Goal: Find specific page/section: Find specific page/section

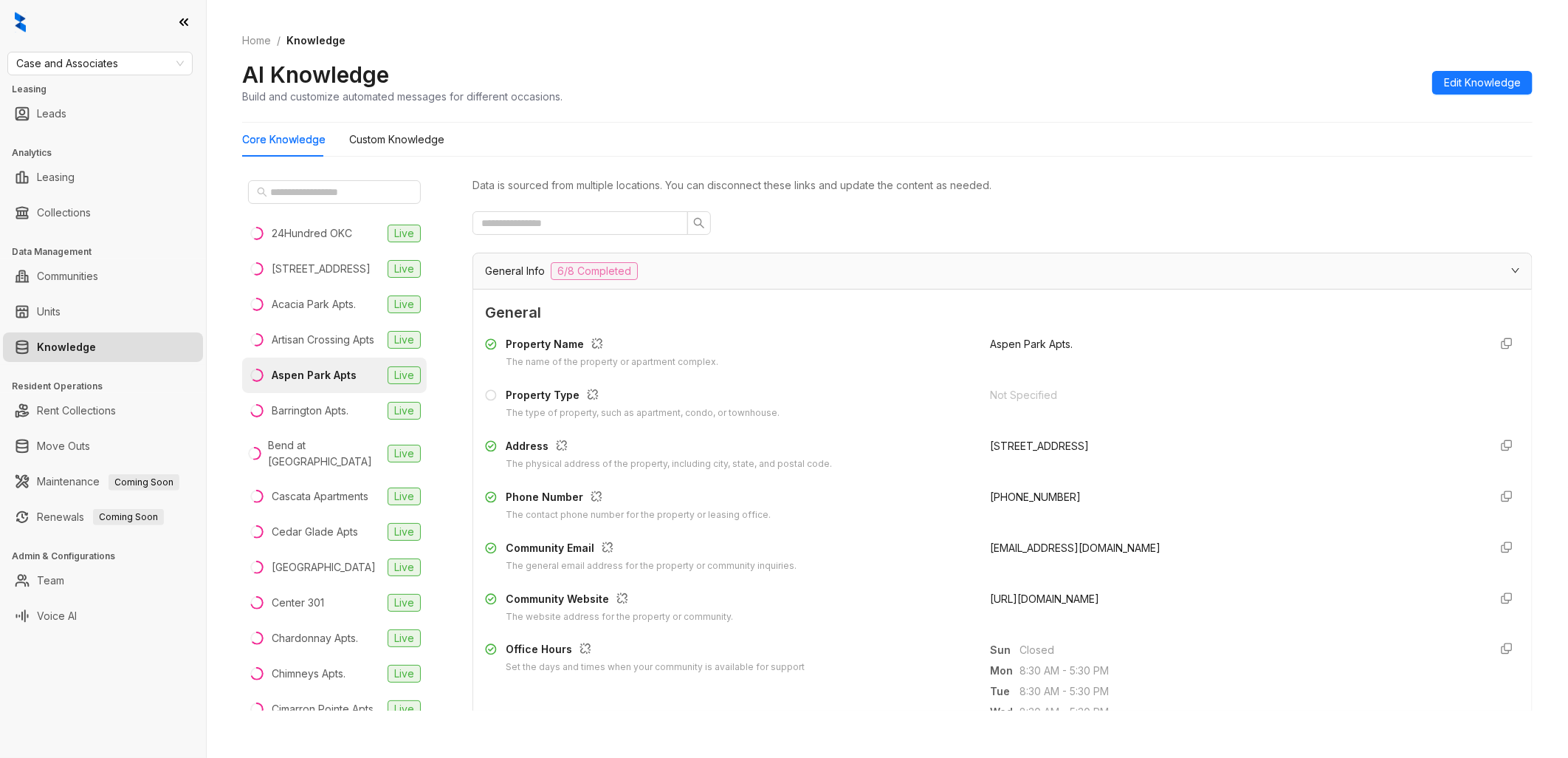
scroll to position [246, 0]
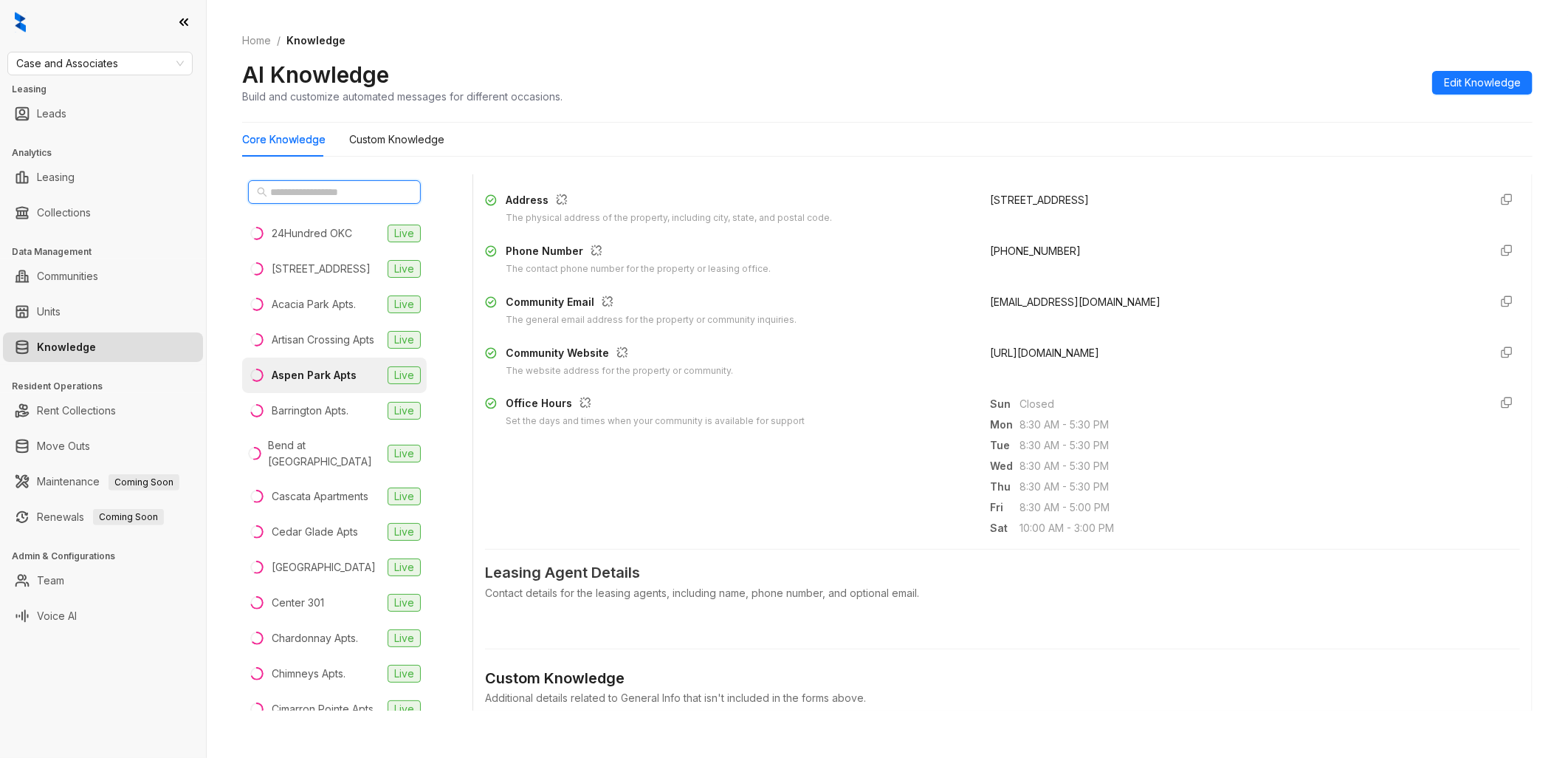
click at [318, 190] on input "text" at bounding box center [335, 192] width 130 height 17
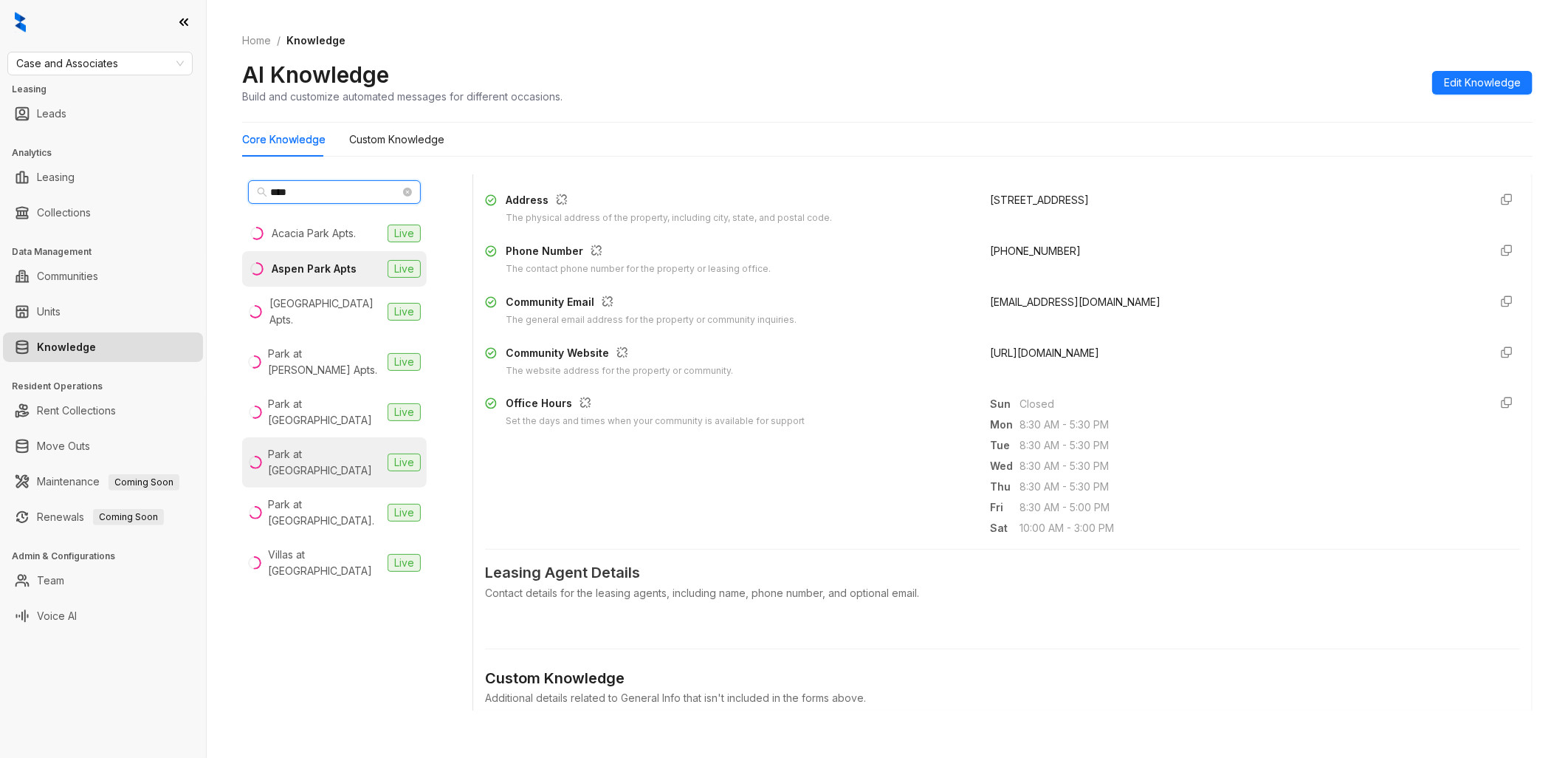
type input "****"
click at [336, 446] on div "Park at [GEOGRAPHIC_DATA]" at bounding box center [325, 462] width 114 height 32
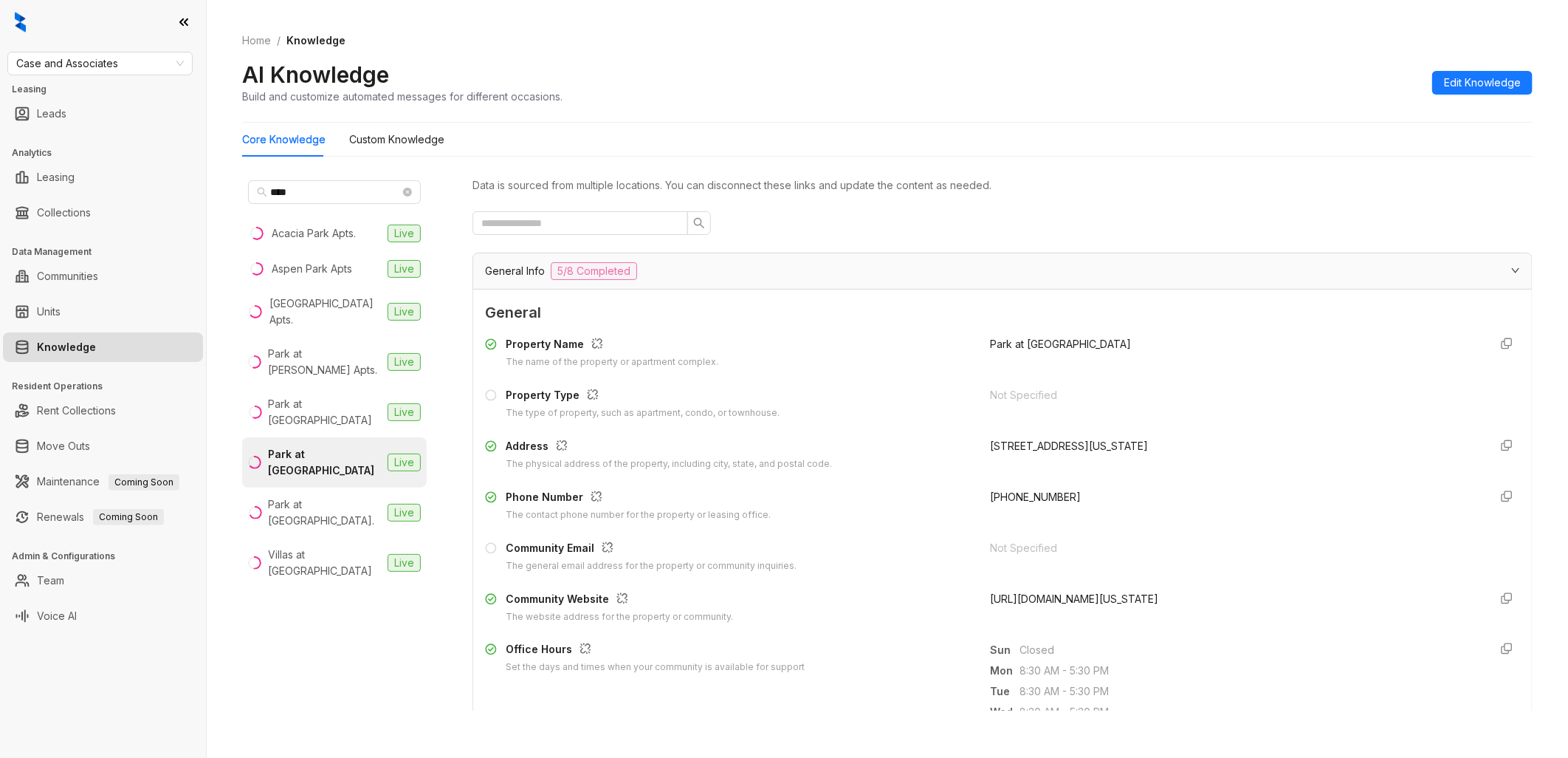
click at [1084, 600] on span "[URL][DOMAIN_NAME][US_STATE]" at bounding box center [1074, 598] width 168 height 13
drag, startPoint x: 406, startPoint y: 190, endPoint x: 363, endPoint y: 190, distance: 43.0
click at [406, 190] on icon "close-circle" at bounding box center [407, 192] width 9 height 9
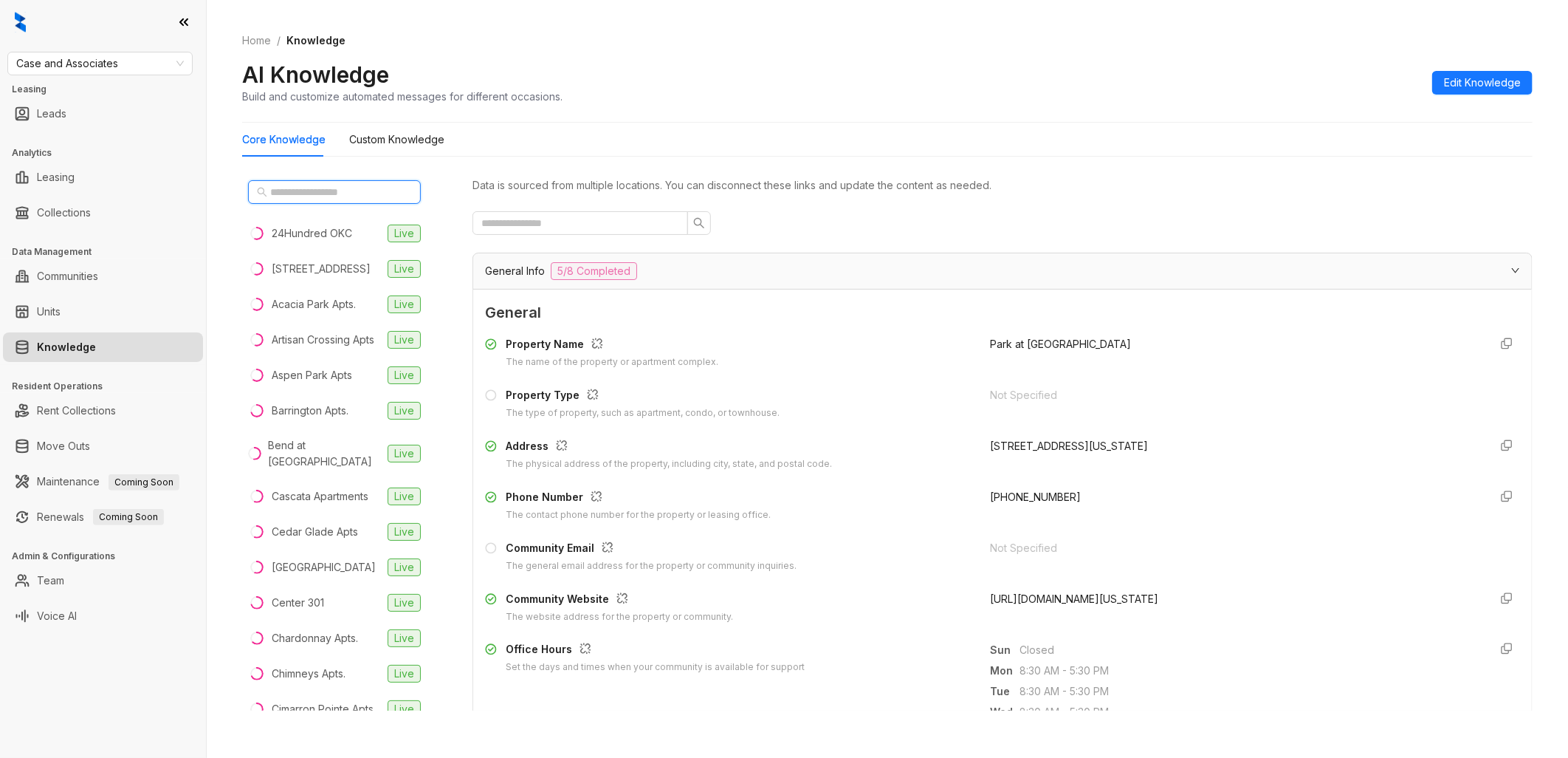
click at [363, 190] on input "text" at bounding box center [335, 192] width 130 height 17
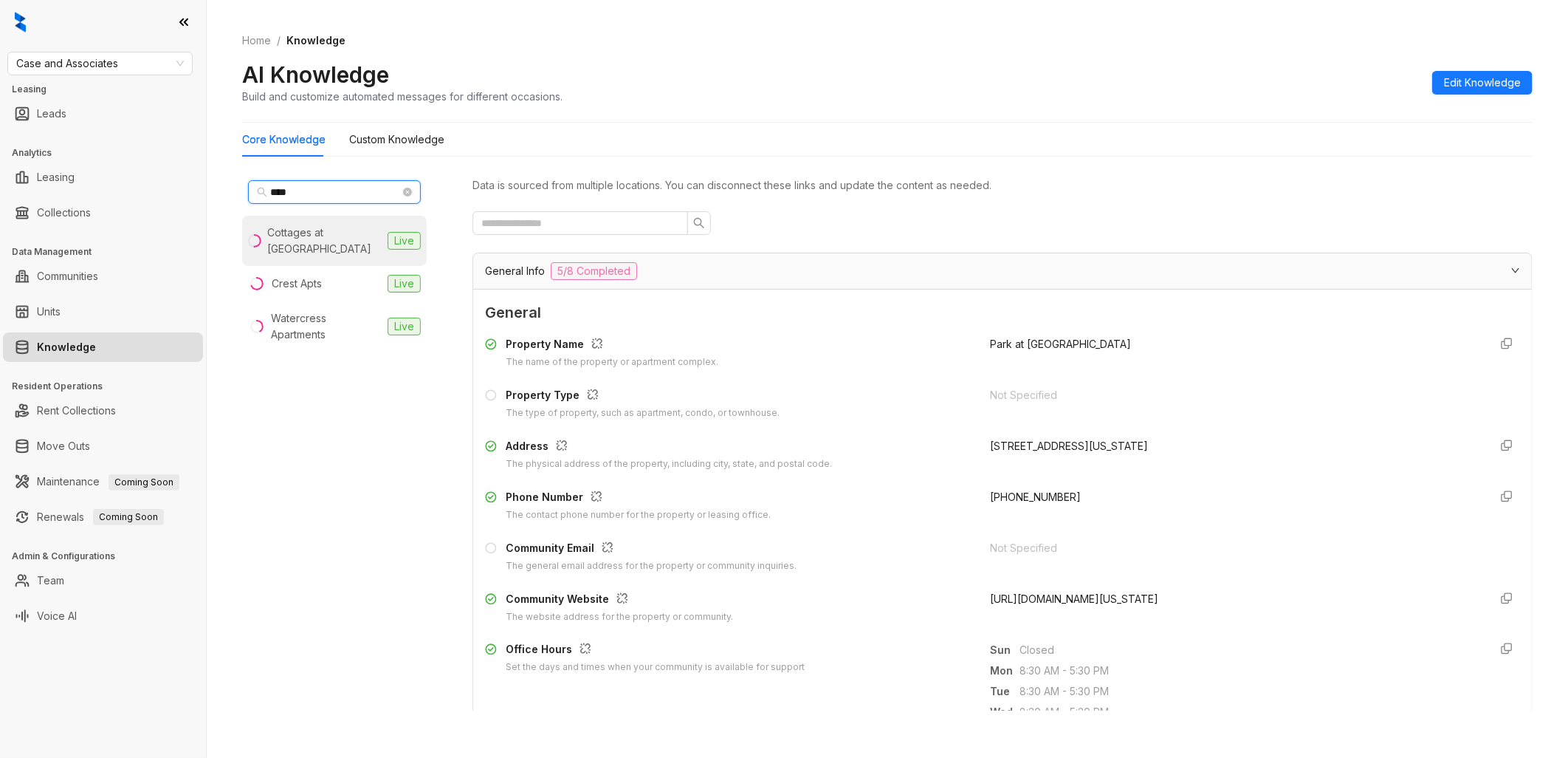
type input "****"
click at [352, 238] on div "Cottages at [GEOGRAPHIC_DATA]" at bounding box center [325, 240] width 115 height 32
click at [1099, 601] on span "[URL][DOMAIN_NAME]" at bounding box center [1044, 598] width 109 height 13
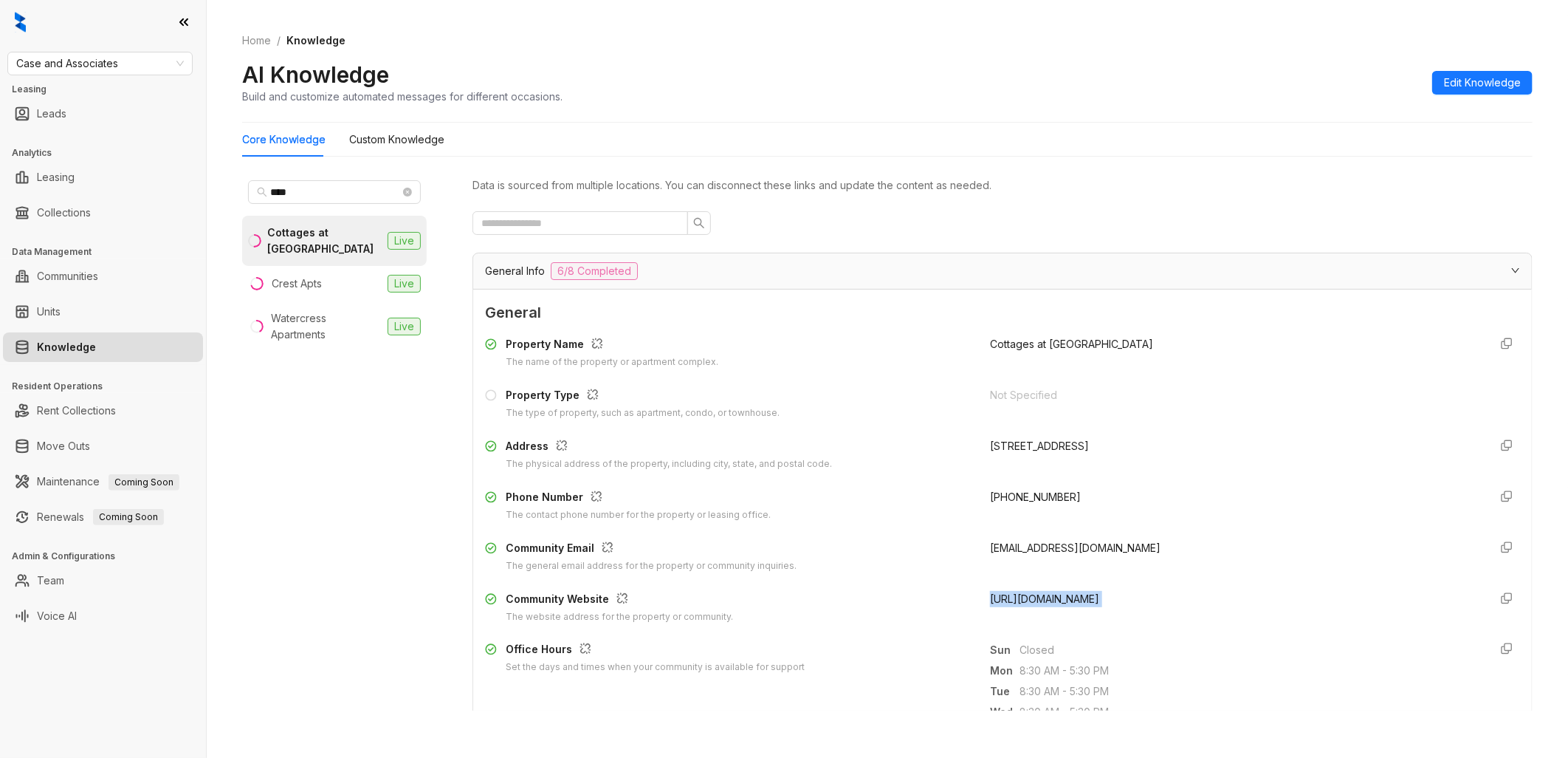
click at [1099, 601] on span "[URL][DOMAIN_NAME]" at bounding box center [1044, 598] width 109 height 13
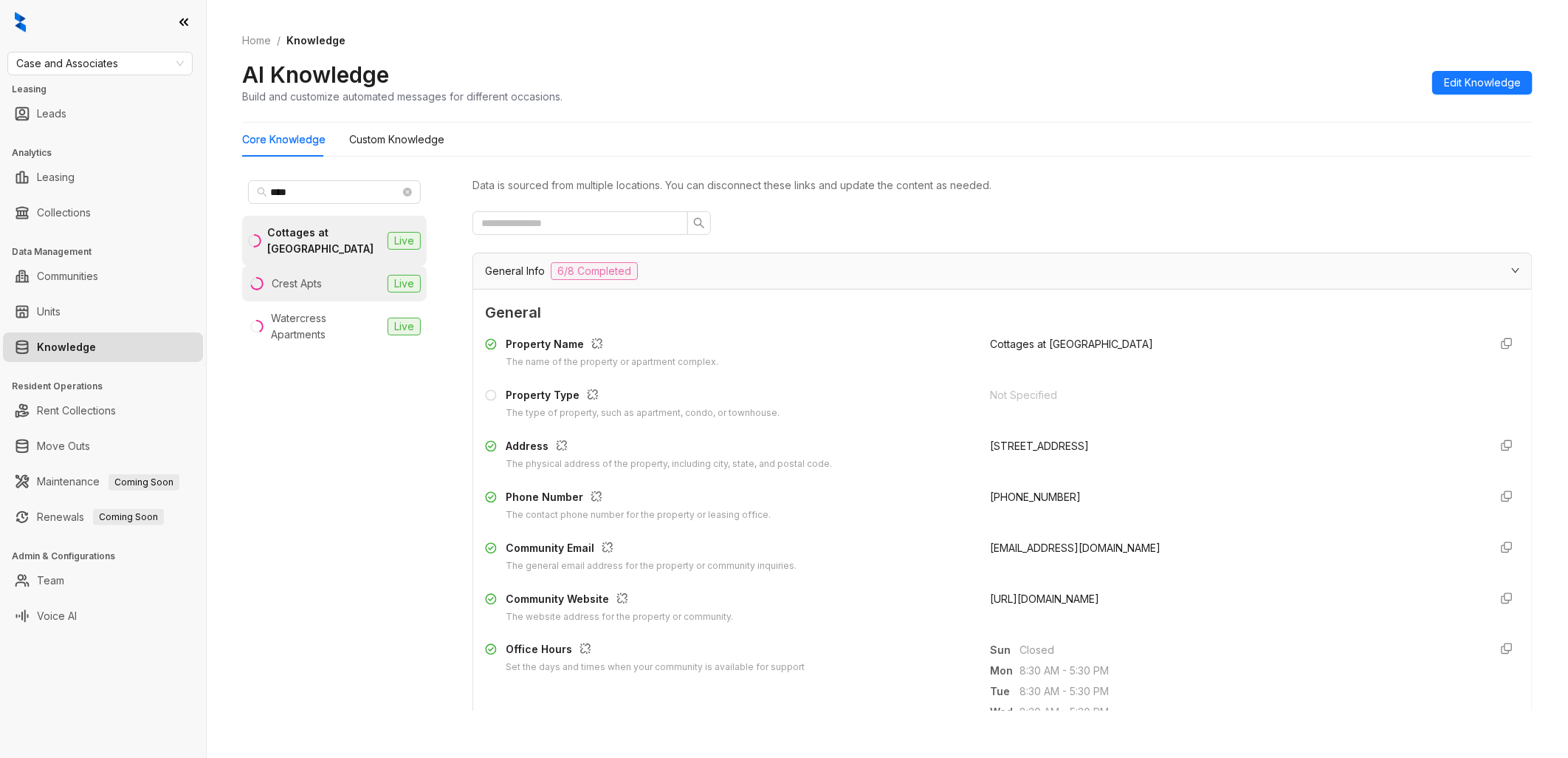
click at [332, 285] on li "Crest Apts Live" at bounding box center [334, 283] width 185 height 35
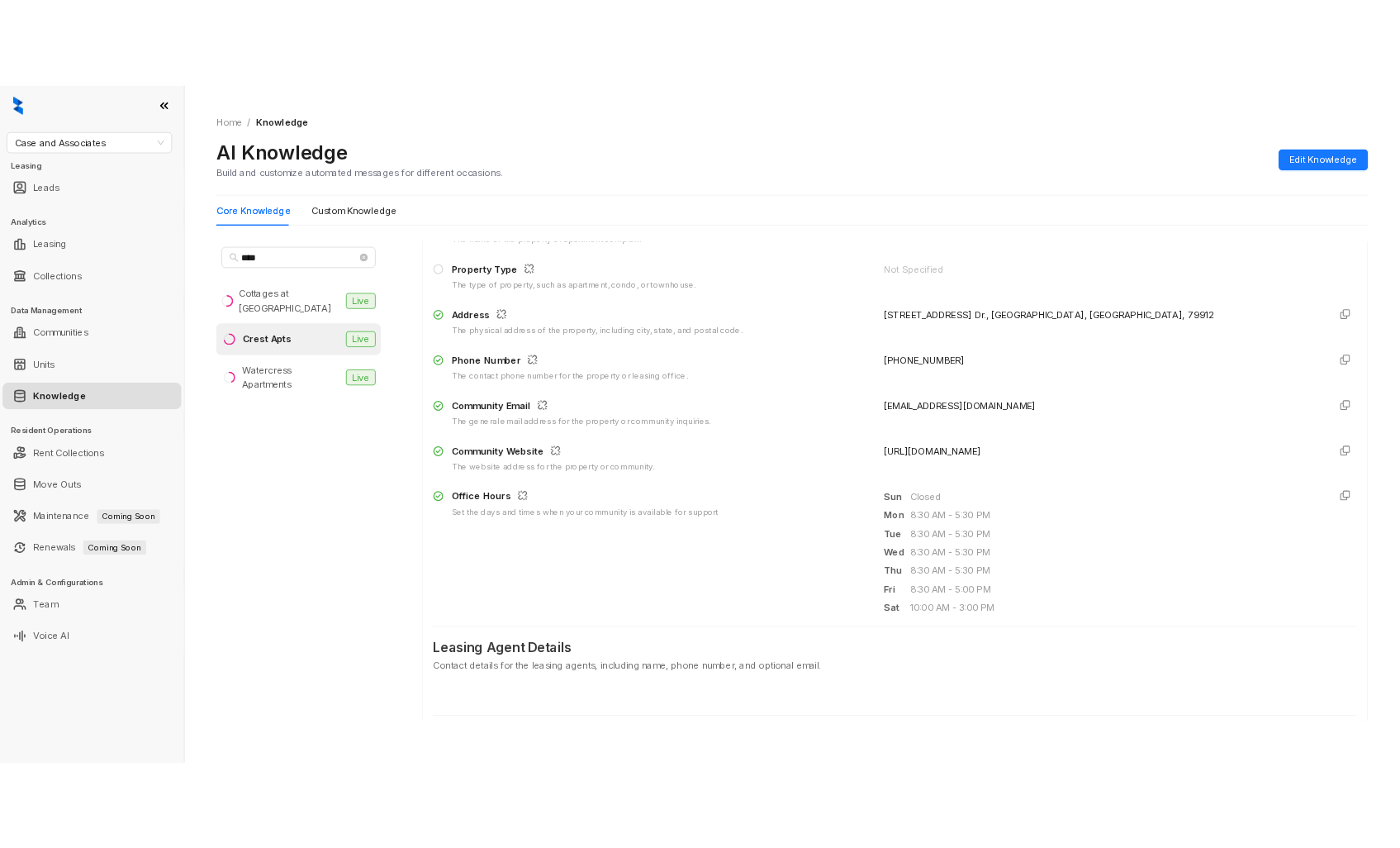
scroll to position [183, 0]
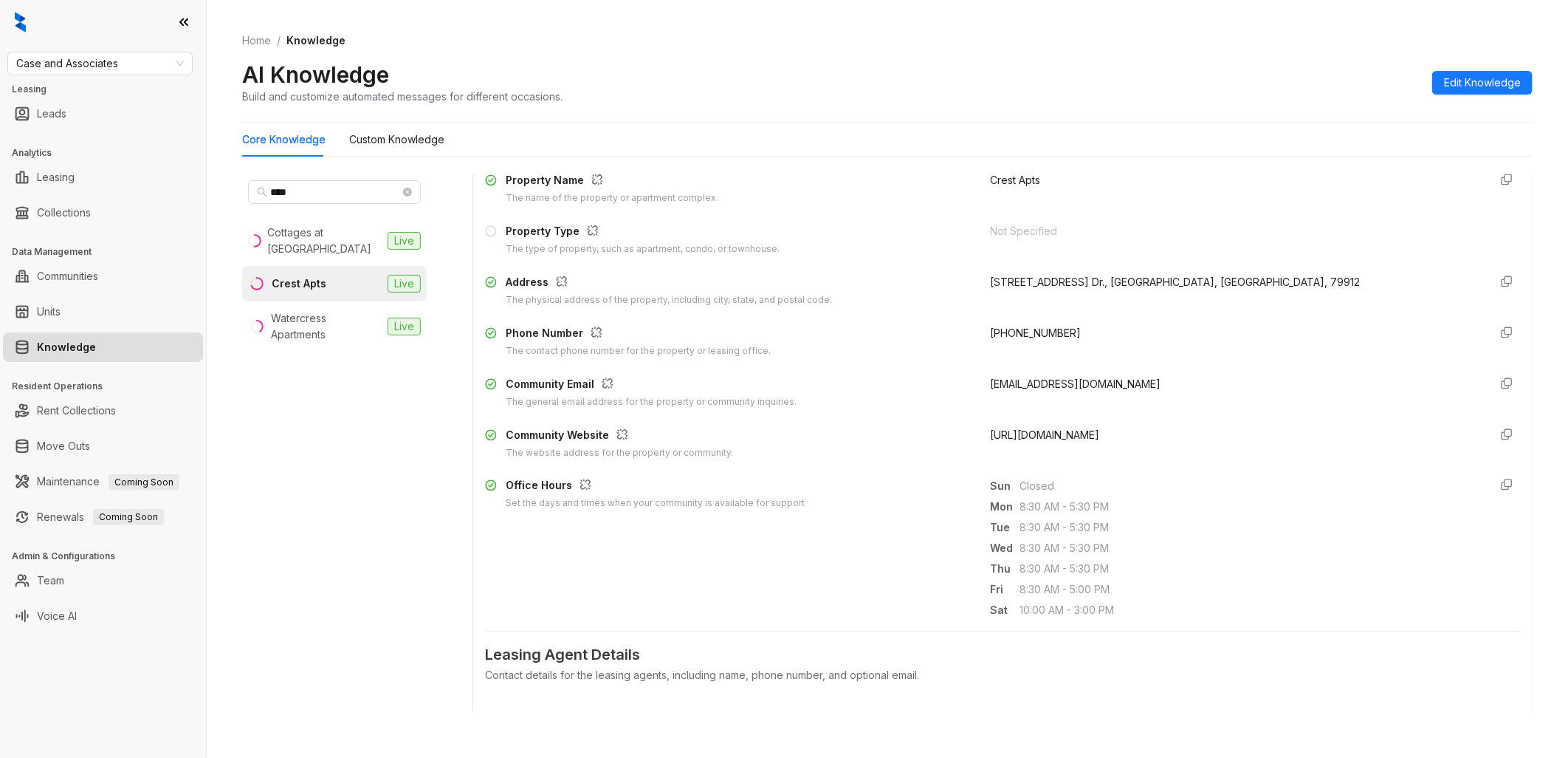
click at [1099, 432] on span "[URL][DOMAIN_NAME]" at bounding box center [1044, 435] width 109 height 13
click at [408, 190] on icon "close-circle" at bounding box center [407, 192] width 9 height 9
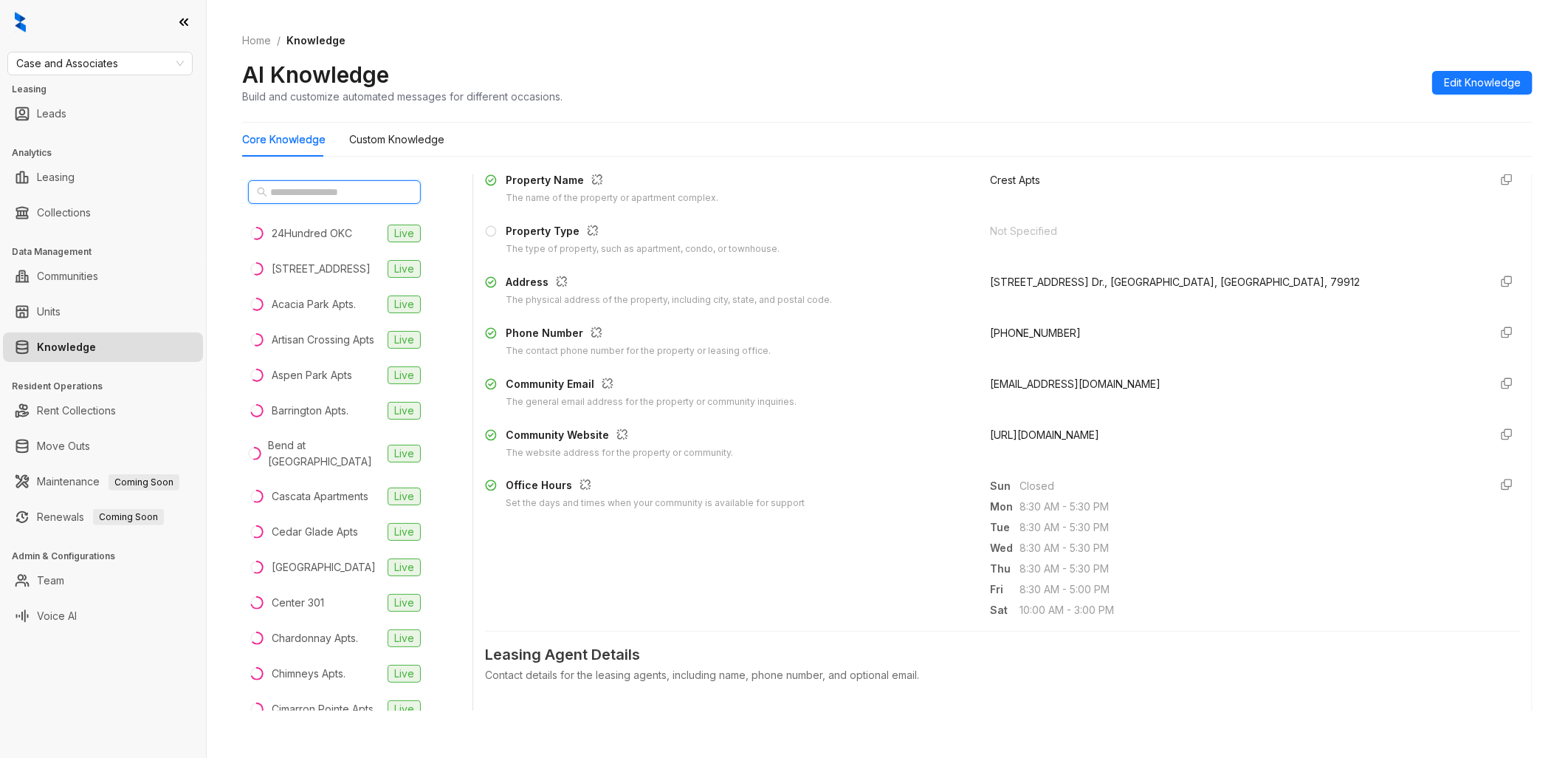
click at [367, 192] on input "text" at bounding box center [335, 192] width 130 height 17
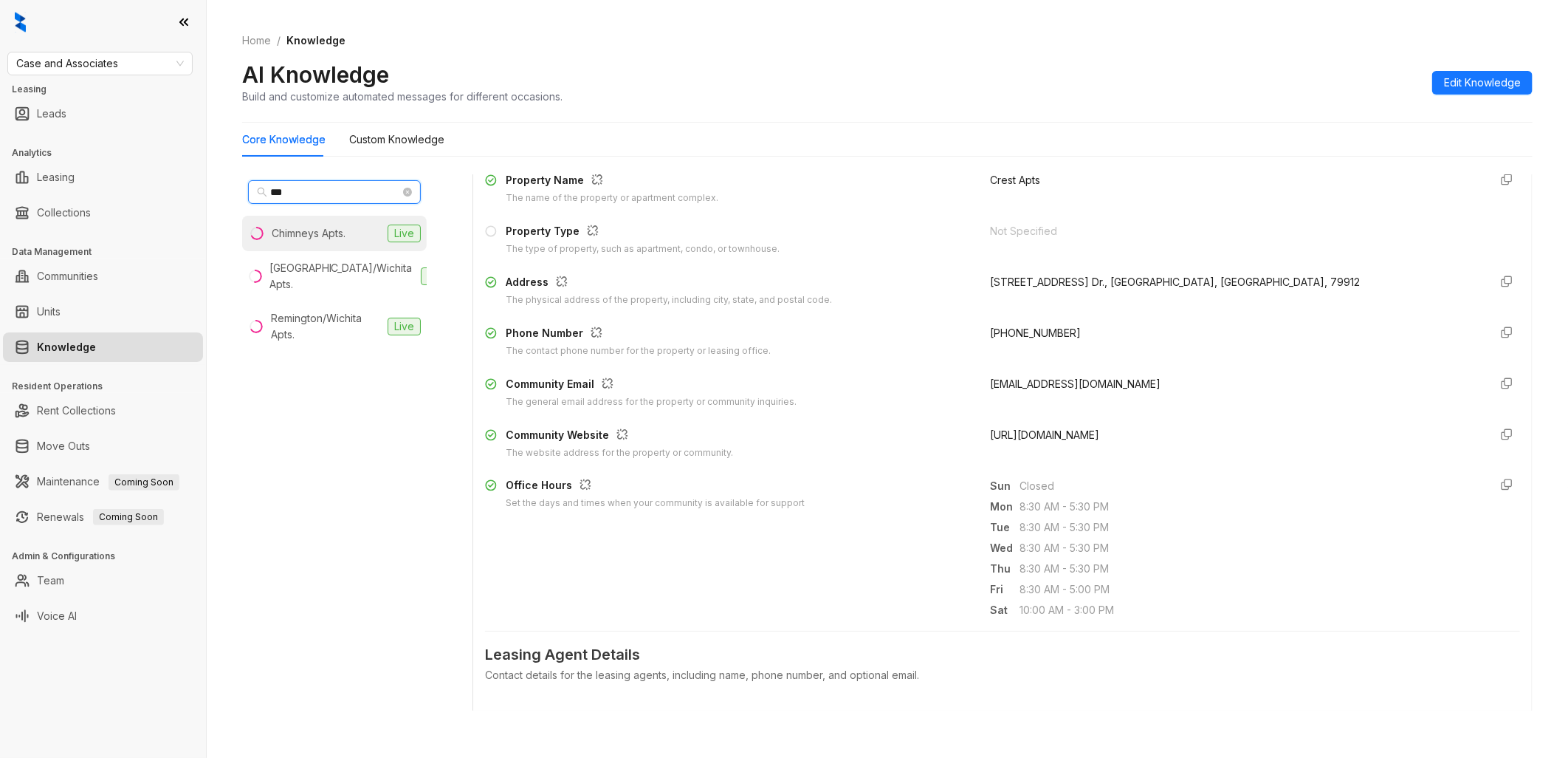
type input "***"
click at [326, 226] on div "Chimneys Apts." at bounding box center [309, 233] width 74 height 17
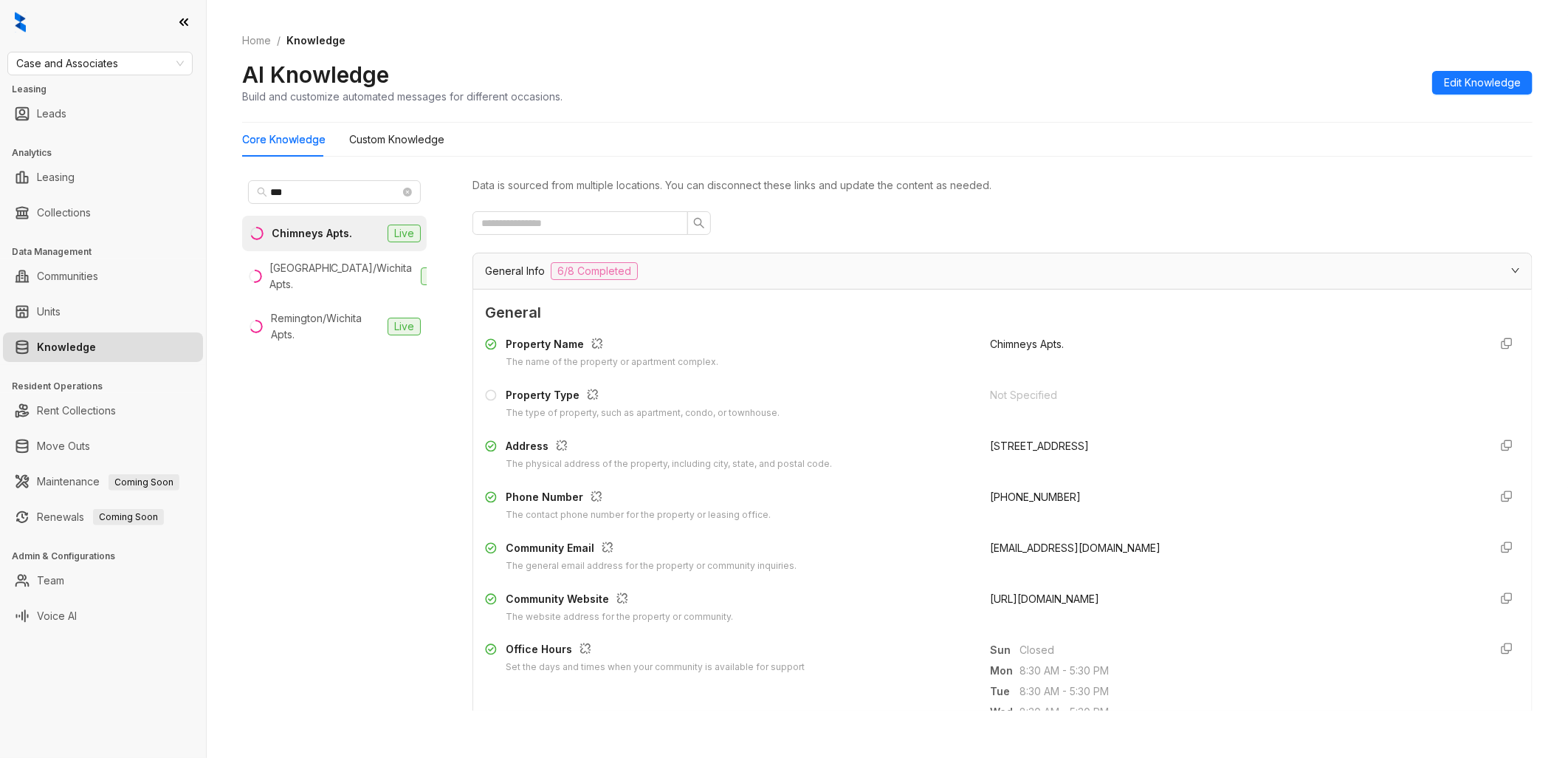
click at [1063, 595] on span "[URL][DOMAIN_NAME]" at bounding box center [1044, 598] width 109 height 13
click at [408, 193] on icon "close-circle" at bounding box center [407, 192] width 9 height 9
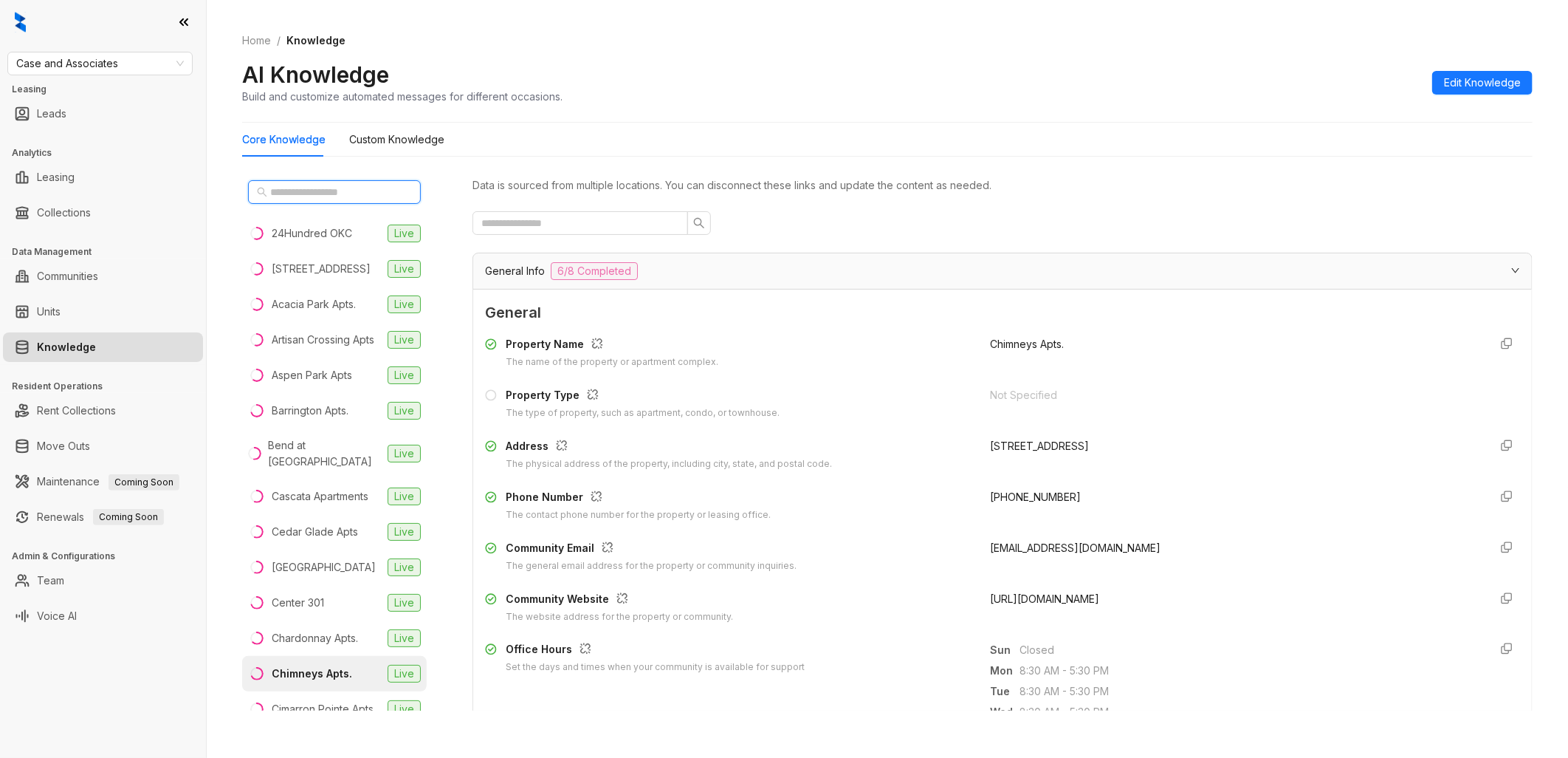
click at [371, 193] on input "text" at bounding box center [335, 192] width 130 height 17
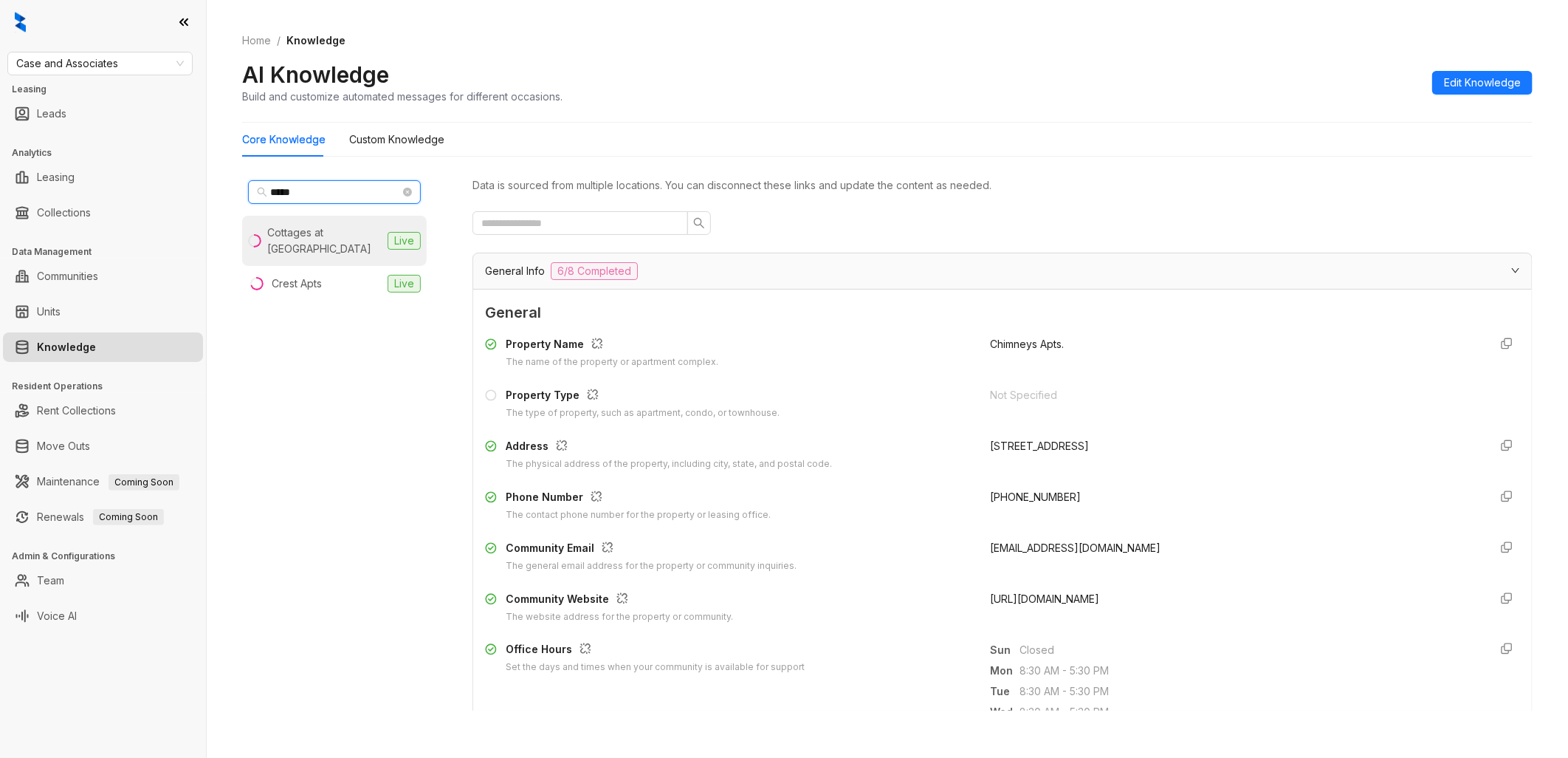
type input "*****"
click at [340, 235] on div "Cottages at [GEOGRAPHIC_DATA]" at bounding box center [325, 240] width 115 height 32
click at [1097, 600] on span "[URL][DOMAIN_NAME]" at bounding box center [1044, 598] width 109 height 13
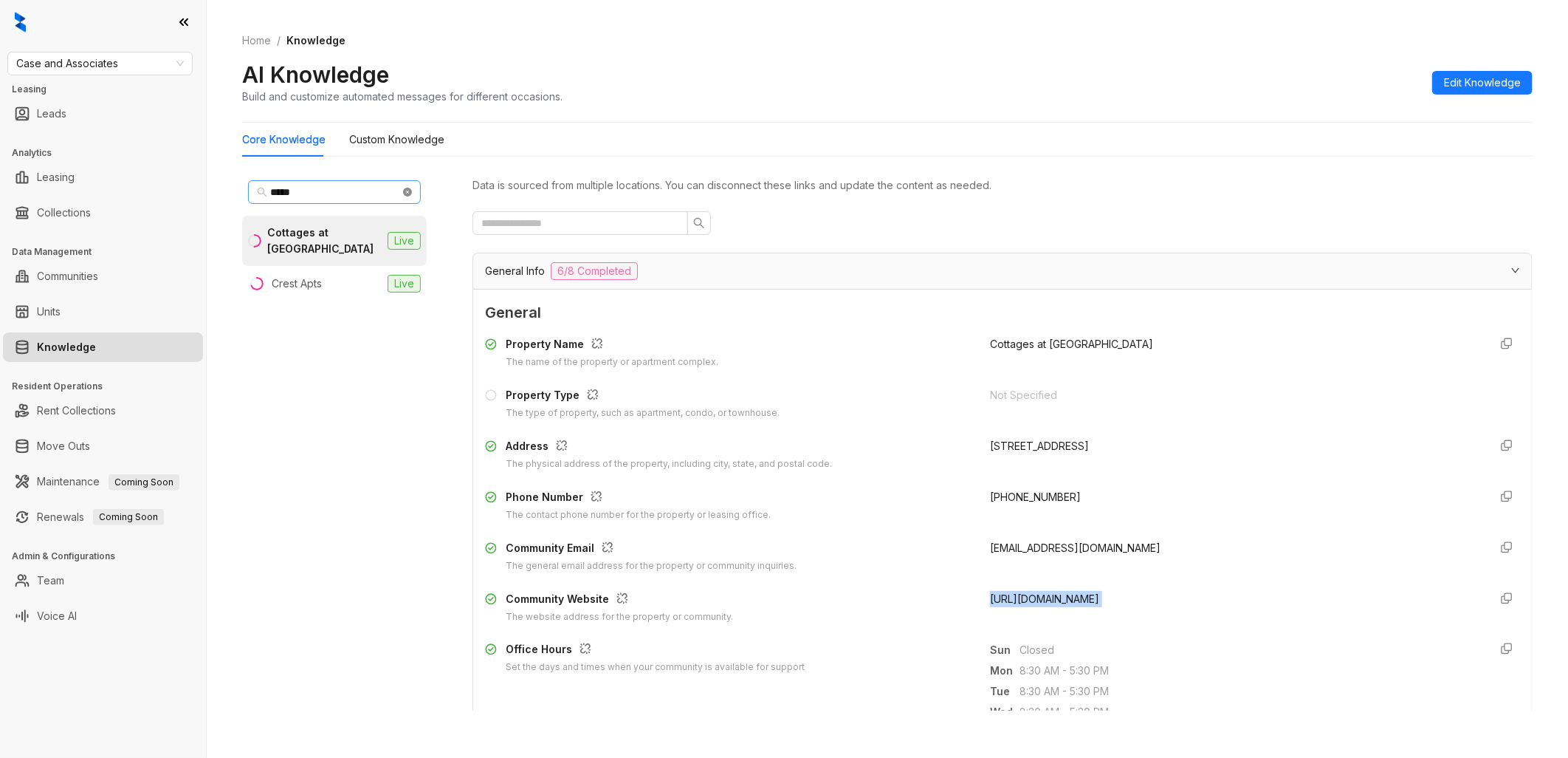
click at [404, 193] on icon "close-circle" at bounding box center [407, 192] width 9 height 9
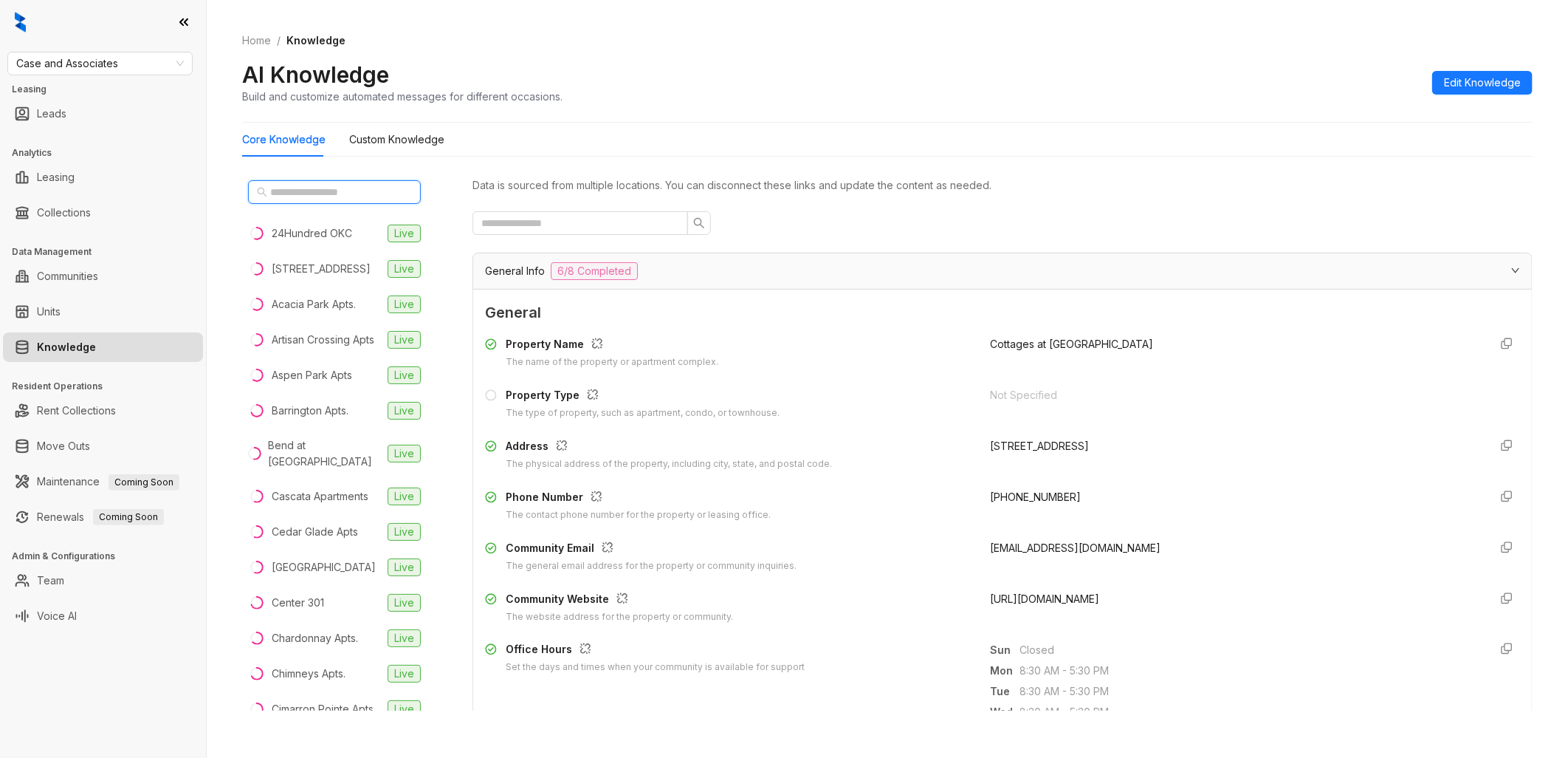
click at [374, 193] on input "text" at bounding box center [335, 192] width 130 height 17
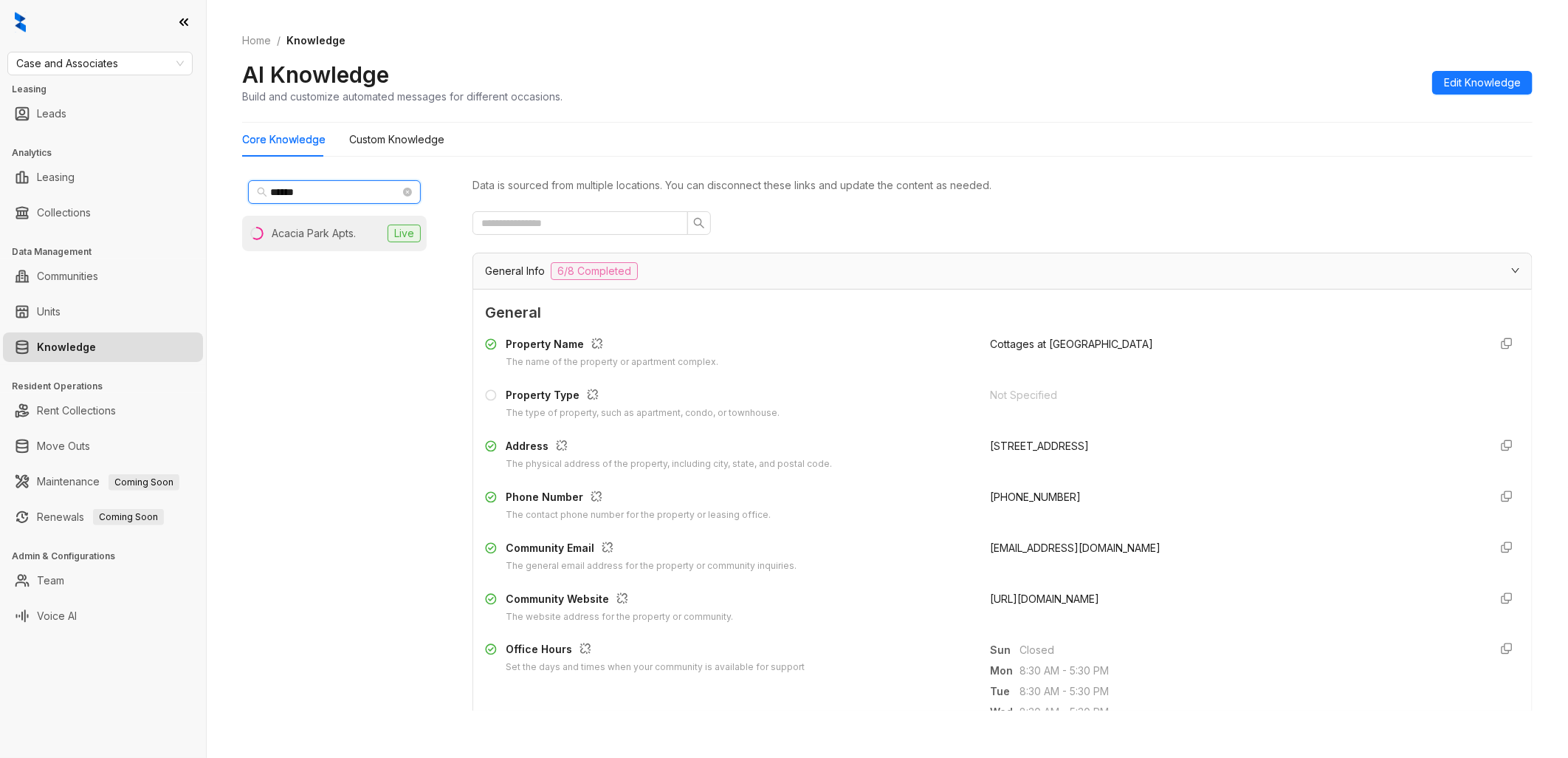
type input "******"
click at [347, 234] on div "Acacia Park Apts." at bounding box center [314, 233] width 84 height 17
click at [1089, 598] on span "[URL][DOMAIN_NAME]" at bounding box center [1044, 598] width 109 height 13
click at [1090, 598] on span "[URL][DOMAIN_NAME]" at bounding box center [1044, 598] width 109 height 13
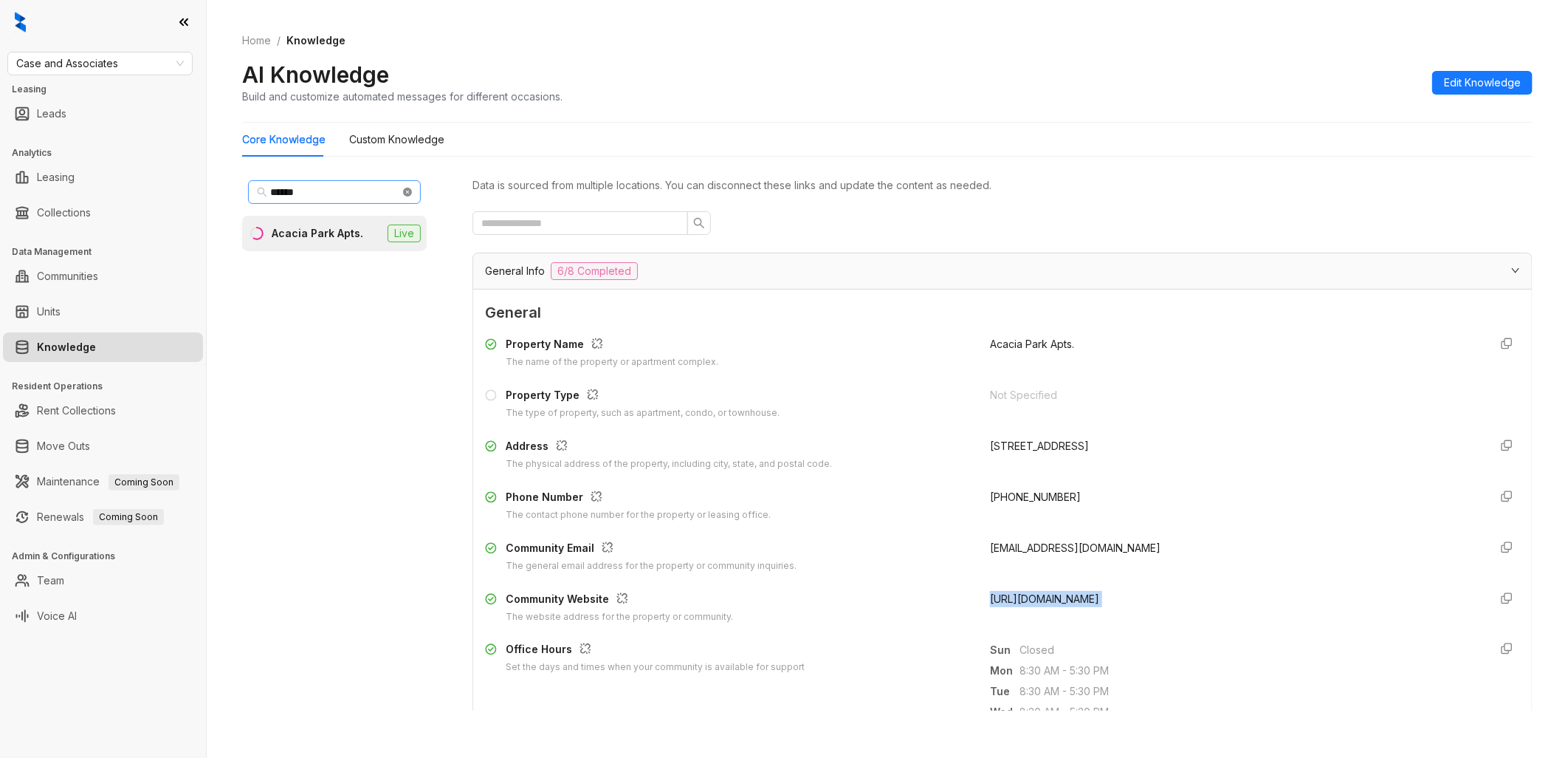
click at [406, 190] on icon "close-circle" at bounding box center [407, 192] width 9 height 9
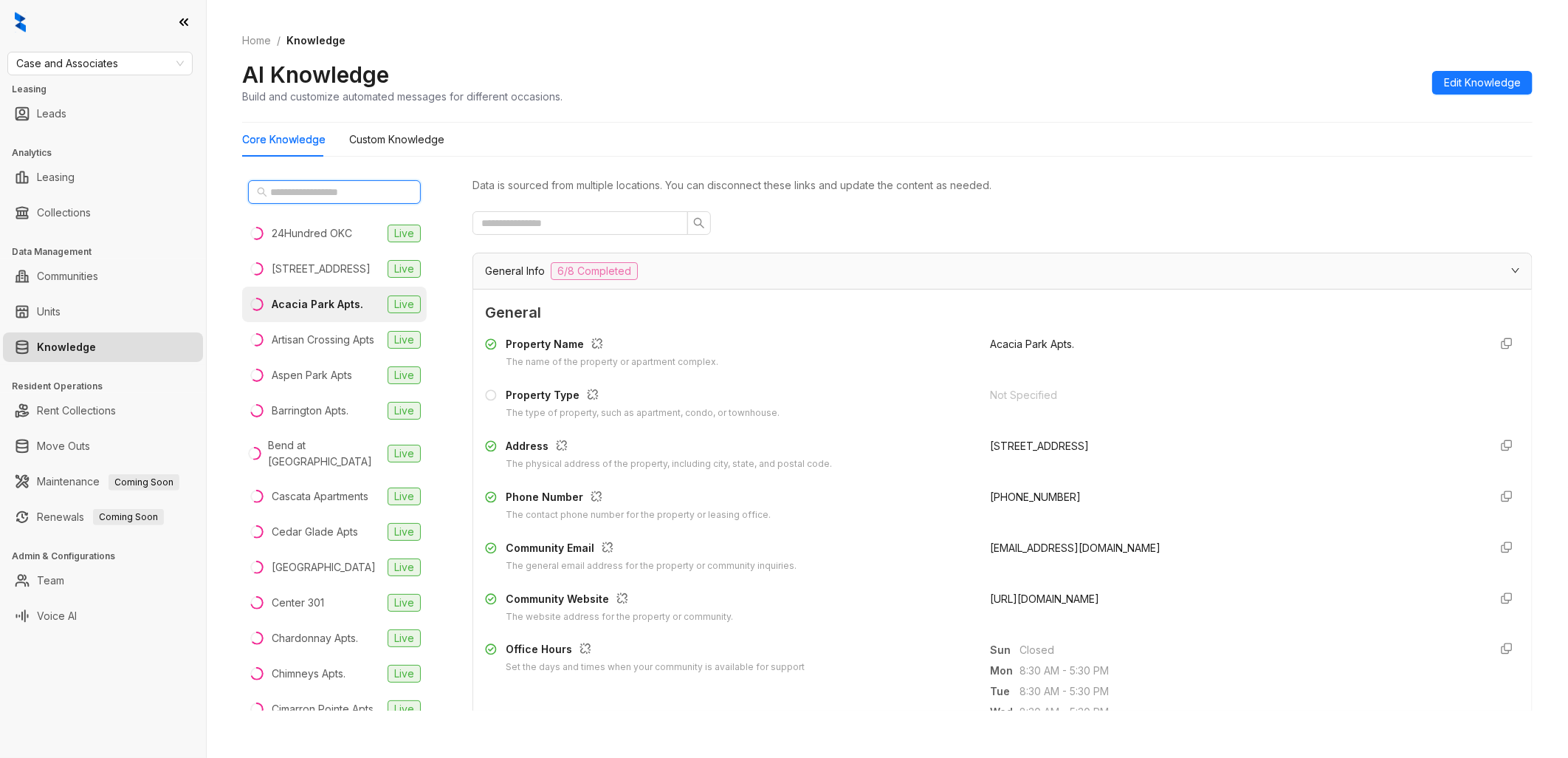
click at [366, 190] on input "text" at bounding box center [335, 192] width 130 height 17
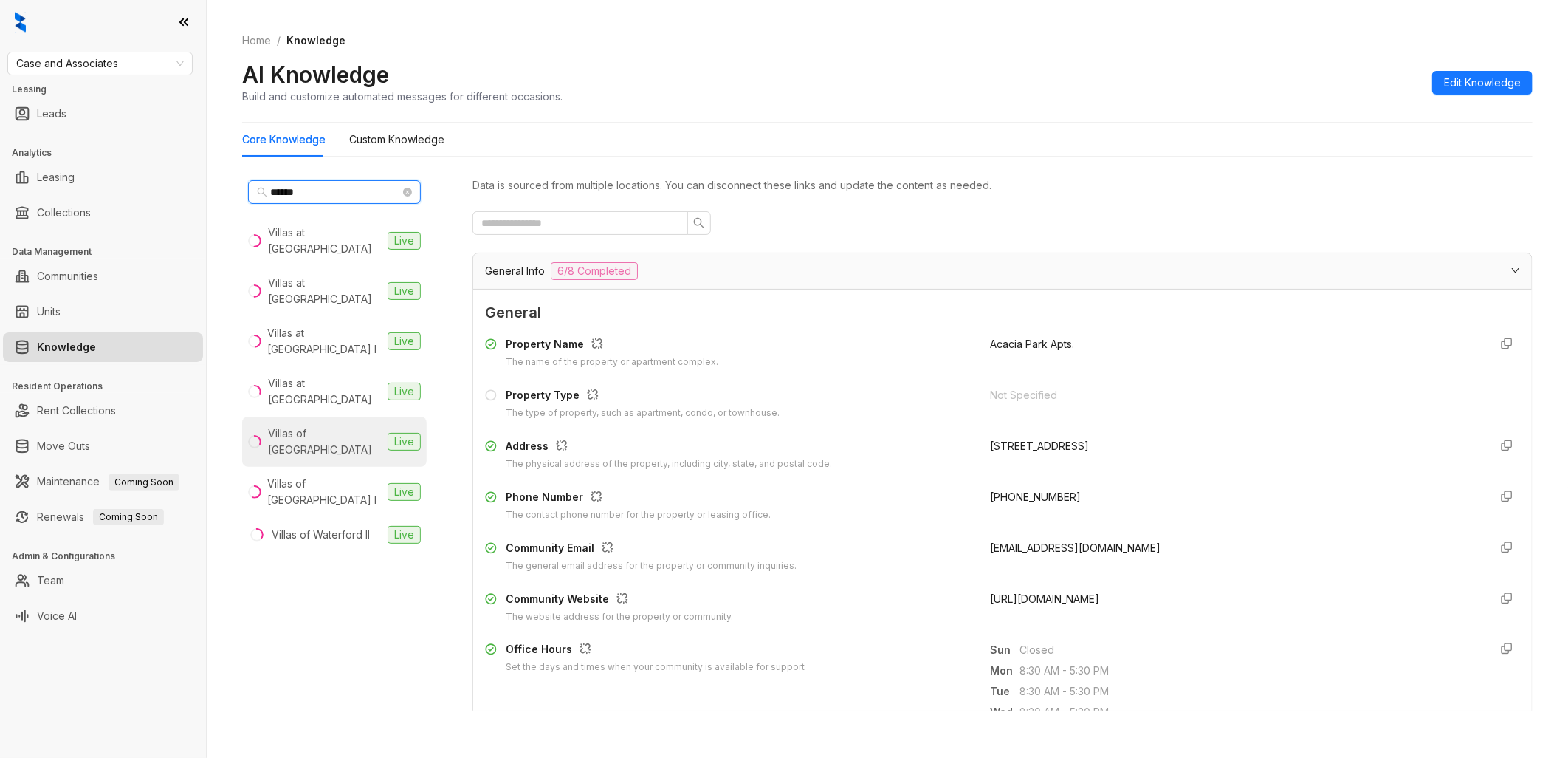
type input "******"
click at [353, 425] on div "Villas of [GEOGRAPHIC_DATA]" at bounding box center [325, 441] width 114 height 32
click at [1096, 598] on span "[URL][DOMAIN_NAME]" at bounding box center [1044, 598] width 109 height 13
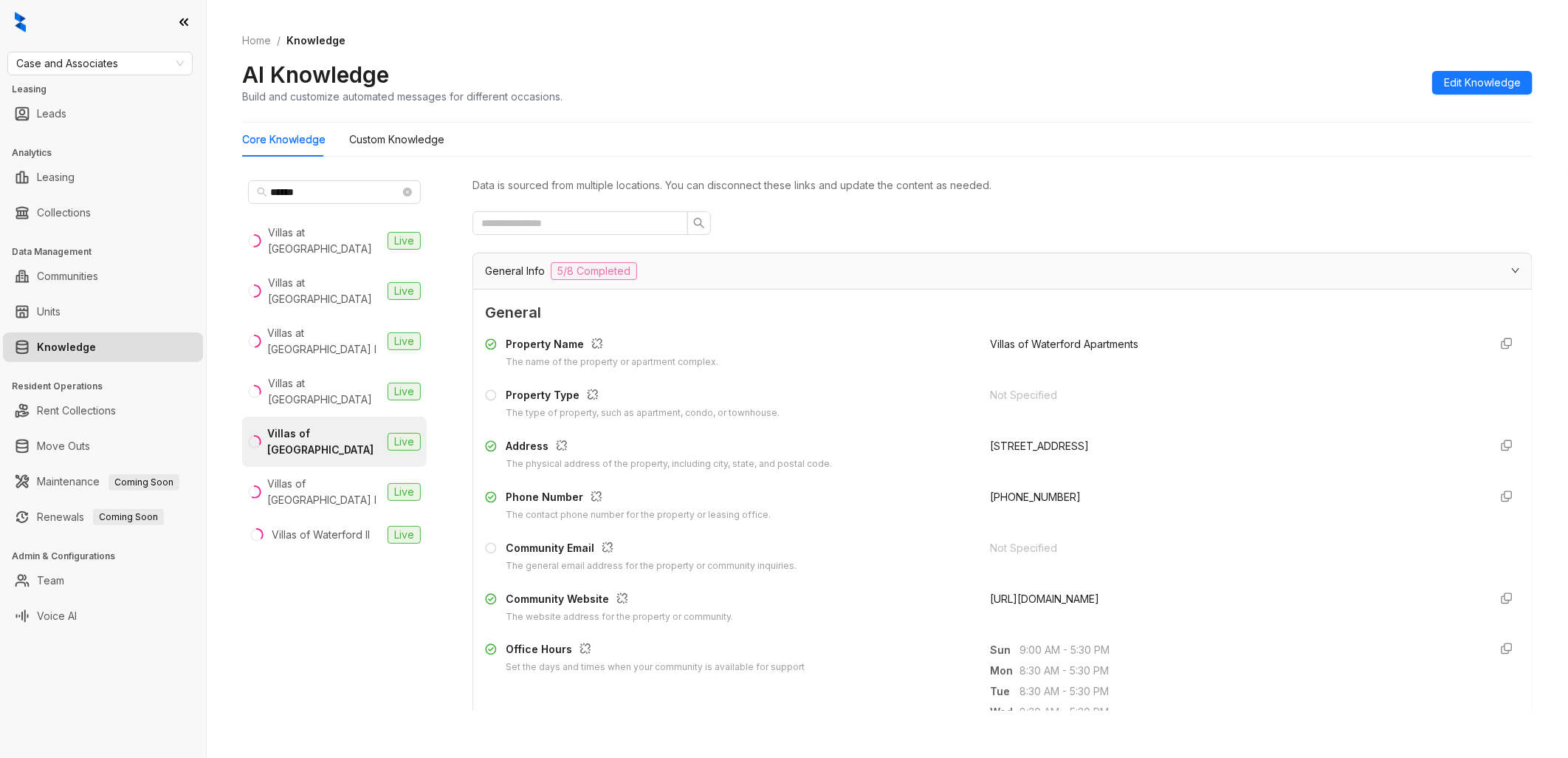
click at [957, 224] on div at bounding box center [1002, 223] width 1060 height 24
